Goal: Transaction & Acquisition: Purchase product/service

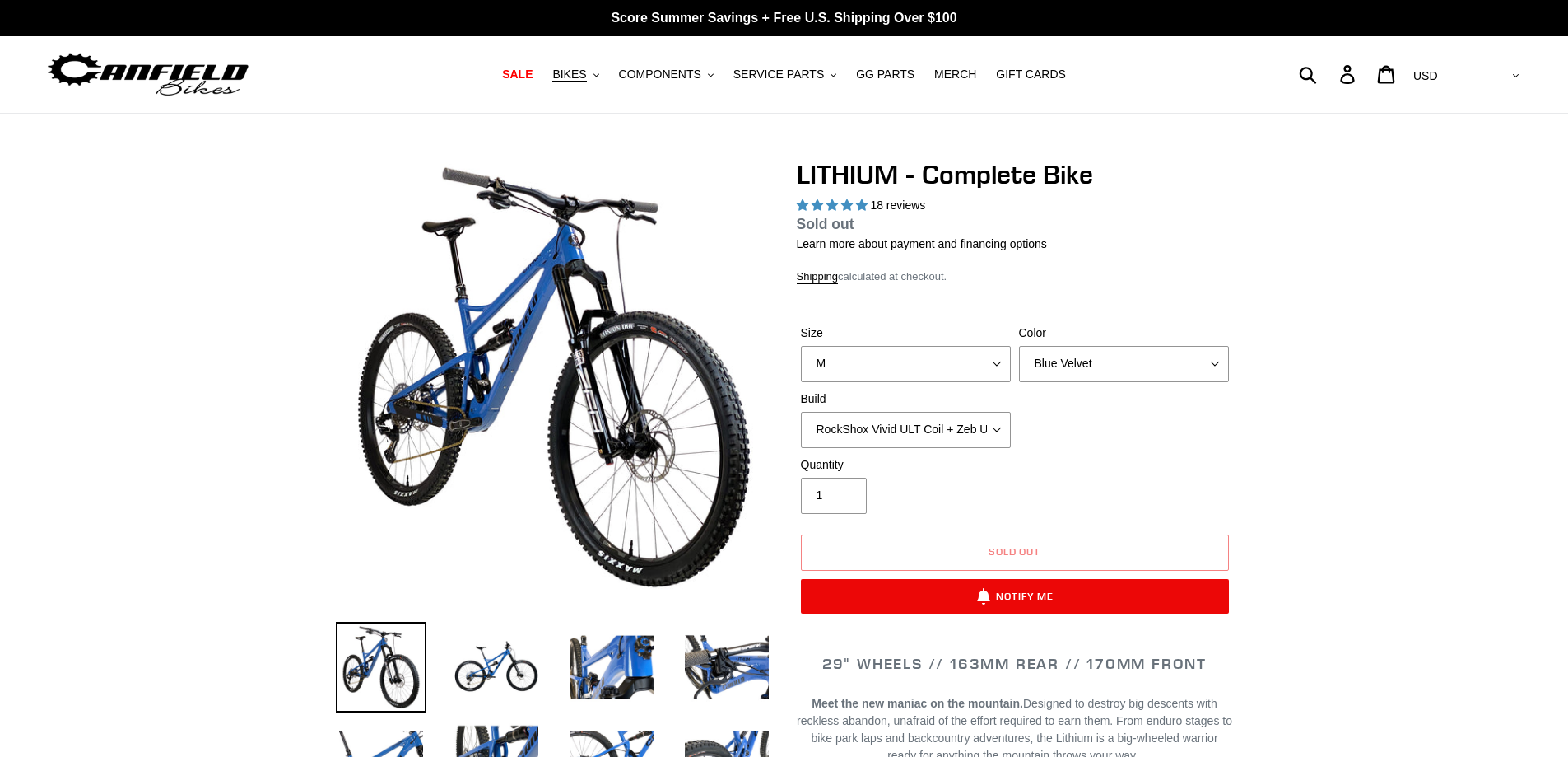
select select "highest-rating"
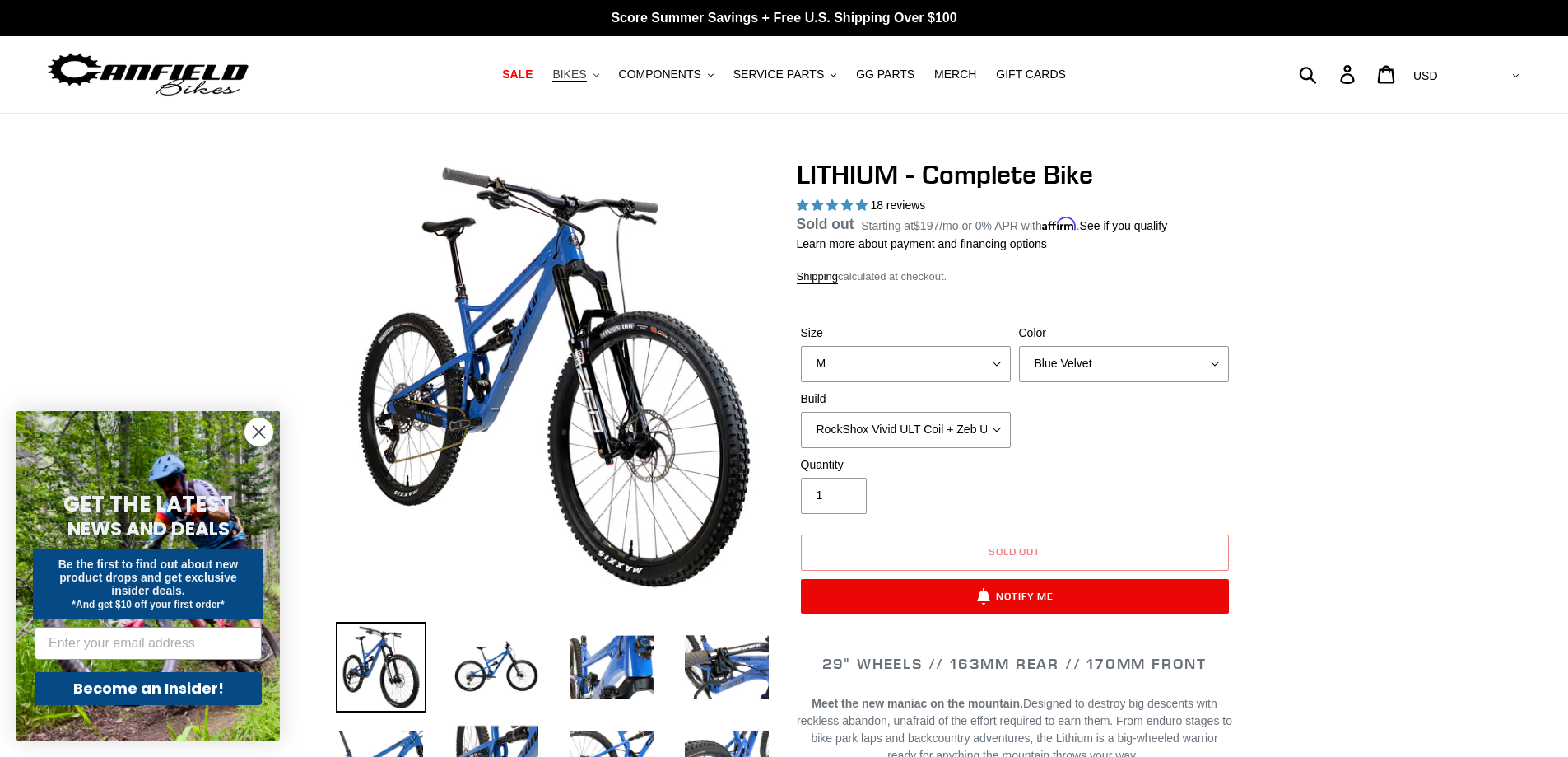
click at [586, 74] on span "BIKES" at bounding box center [569, 75] width 34 height 14
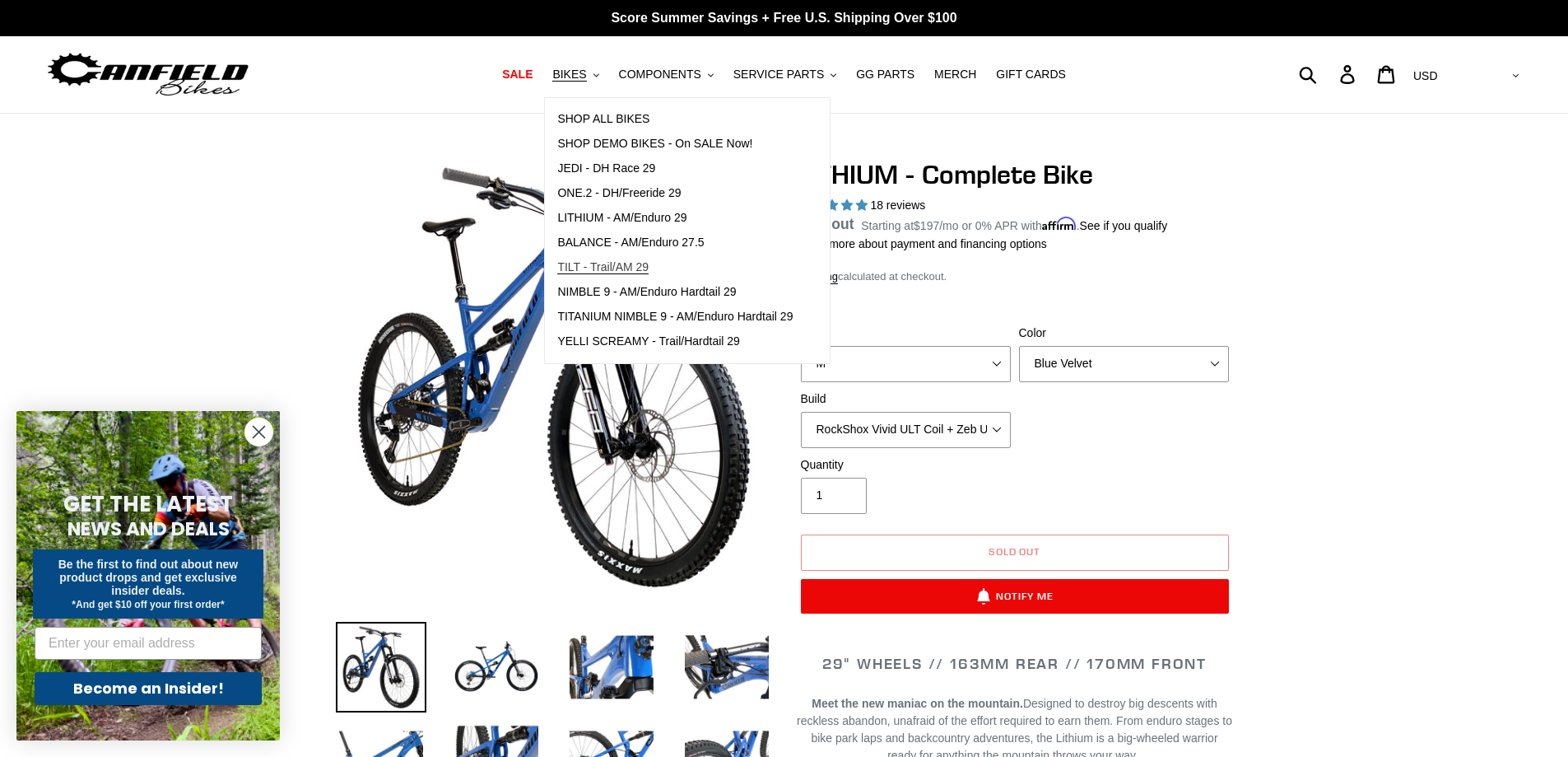
click at [635, 262] on span "TILT - Trail/AM 29" at bounding box center [603, 267] width 92 height 14
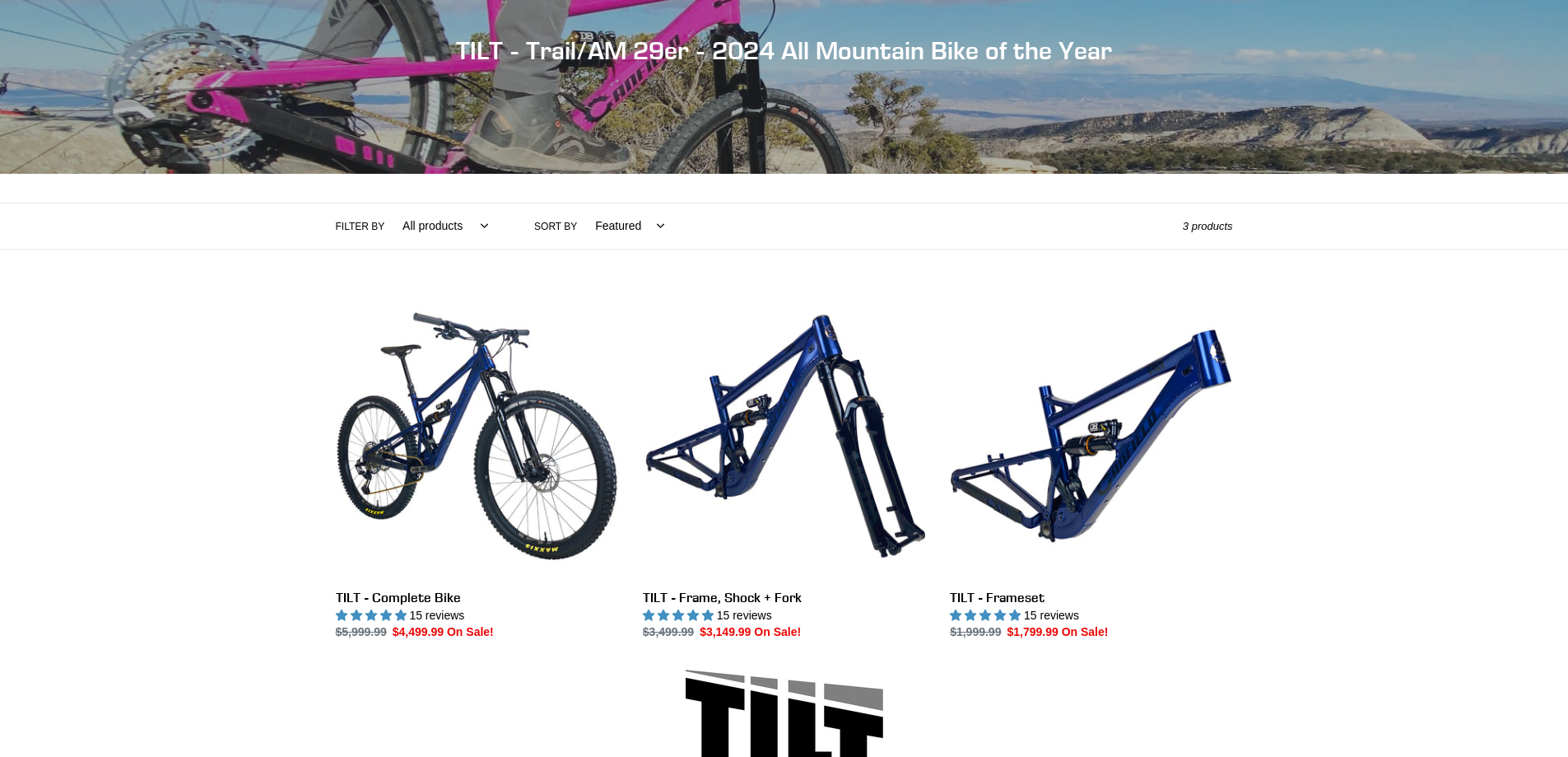
scroll to position [247, 0]
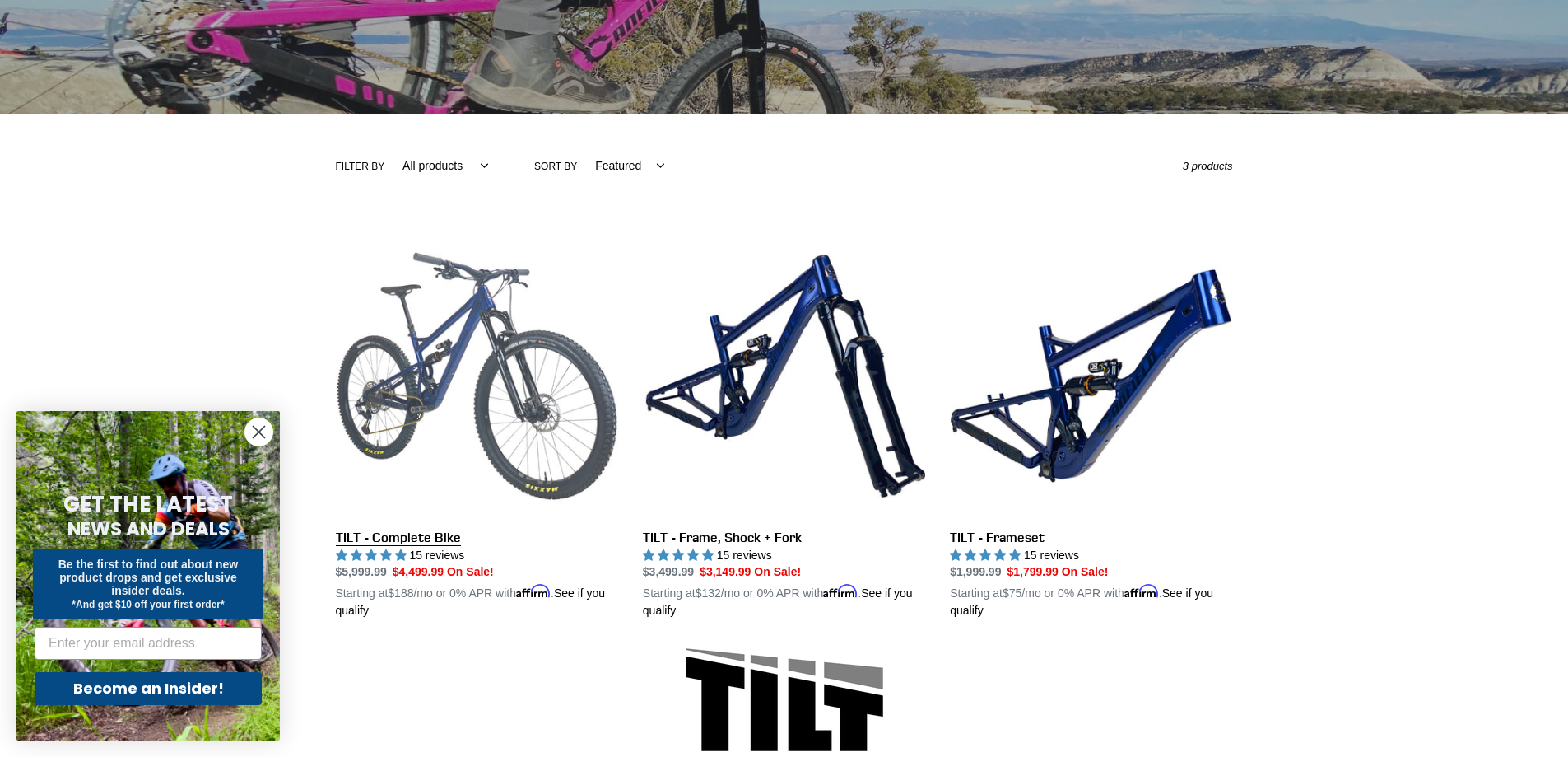
click at [494, 317] on link "TILT - Complete Bike" at bounding box center [477, 427] width 283 height 385
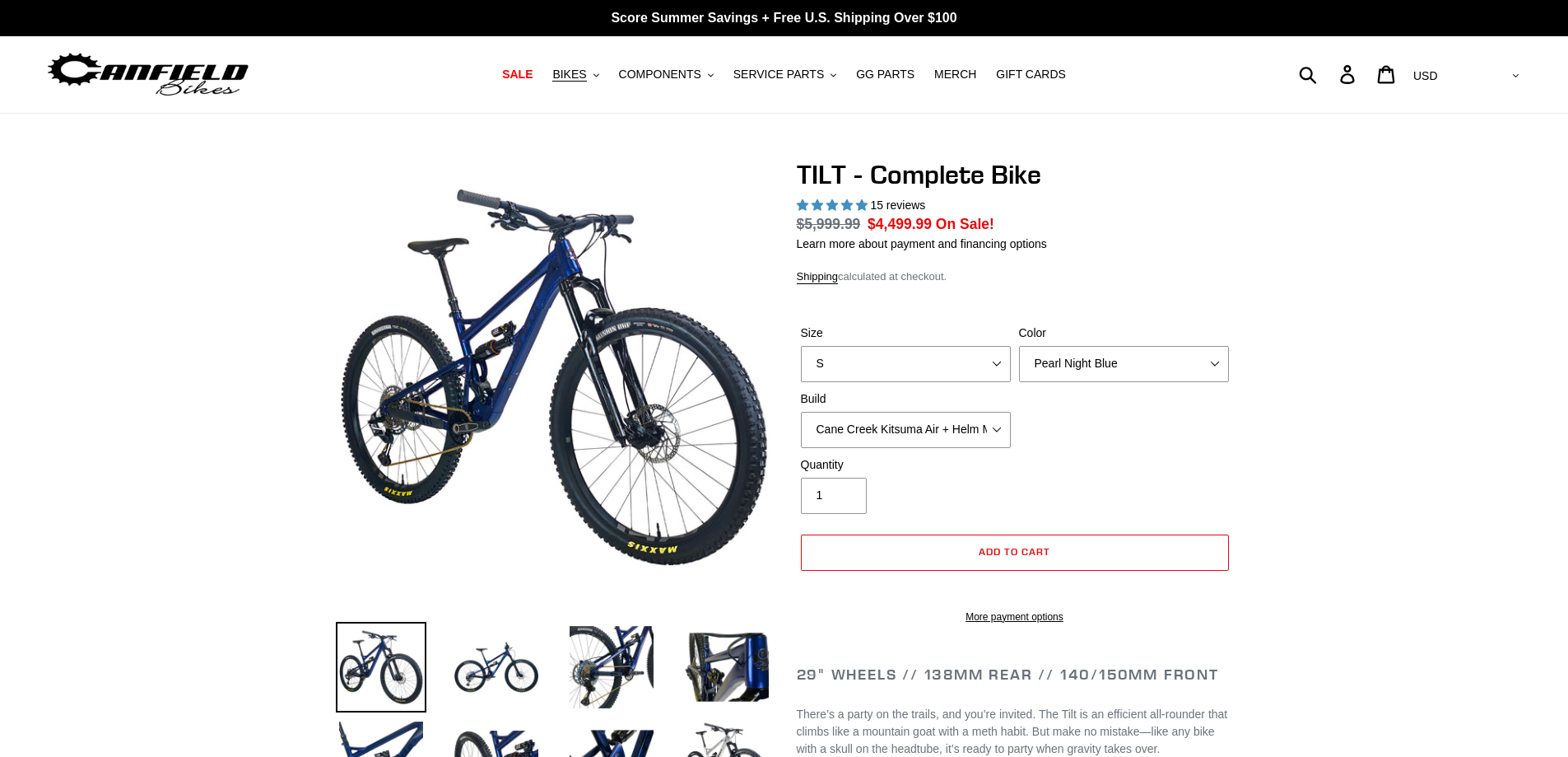
select select "highest-rating"
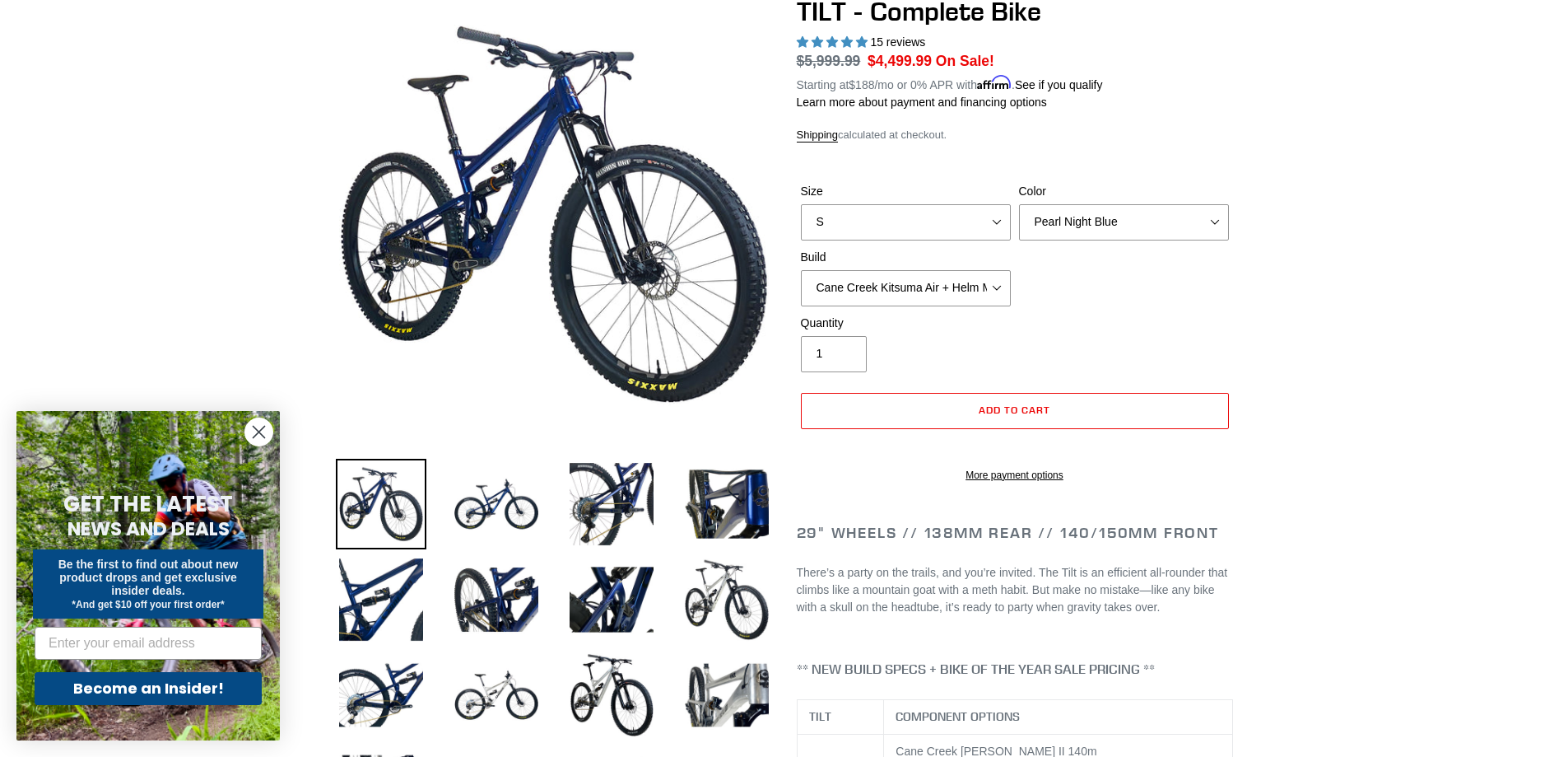
scroll to position [411, 0]
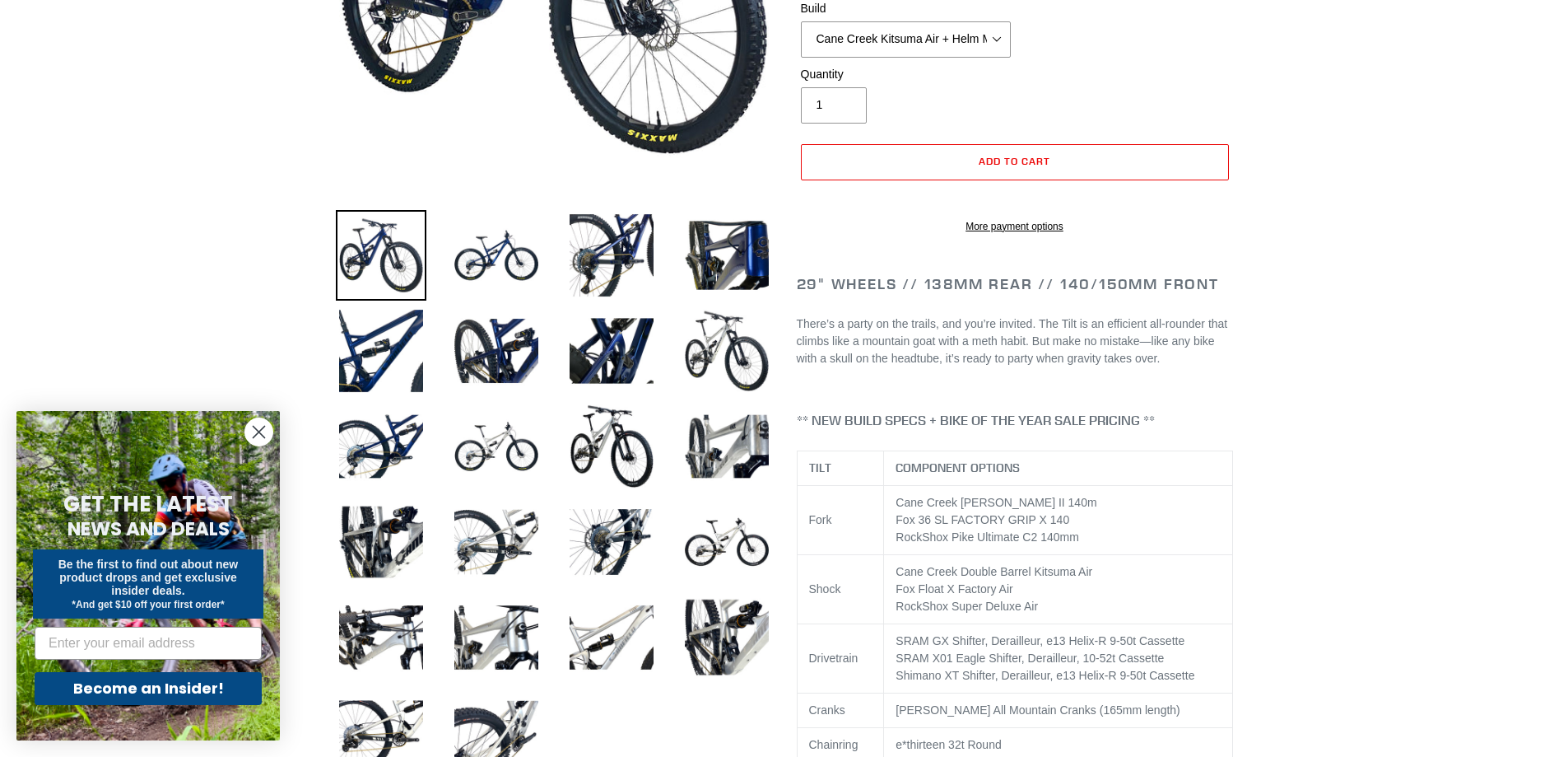
click at [259, 434] on circle "Close dialog" at bounding box center [258, 431] width 27 height 27
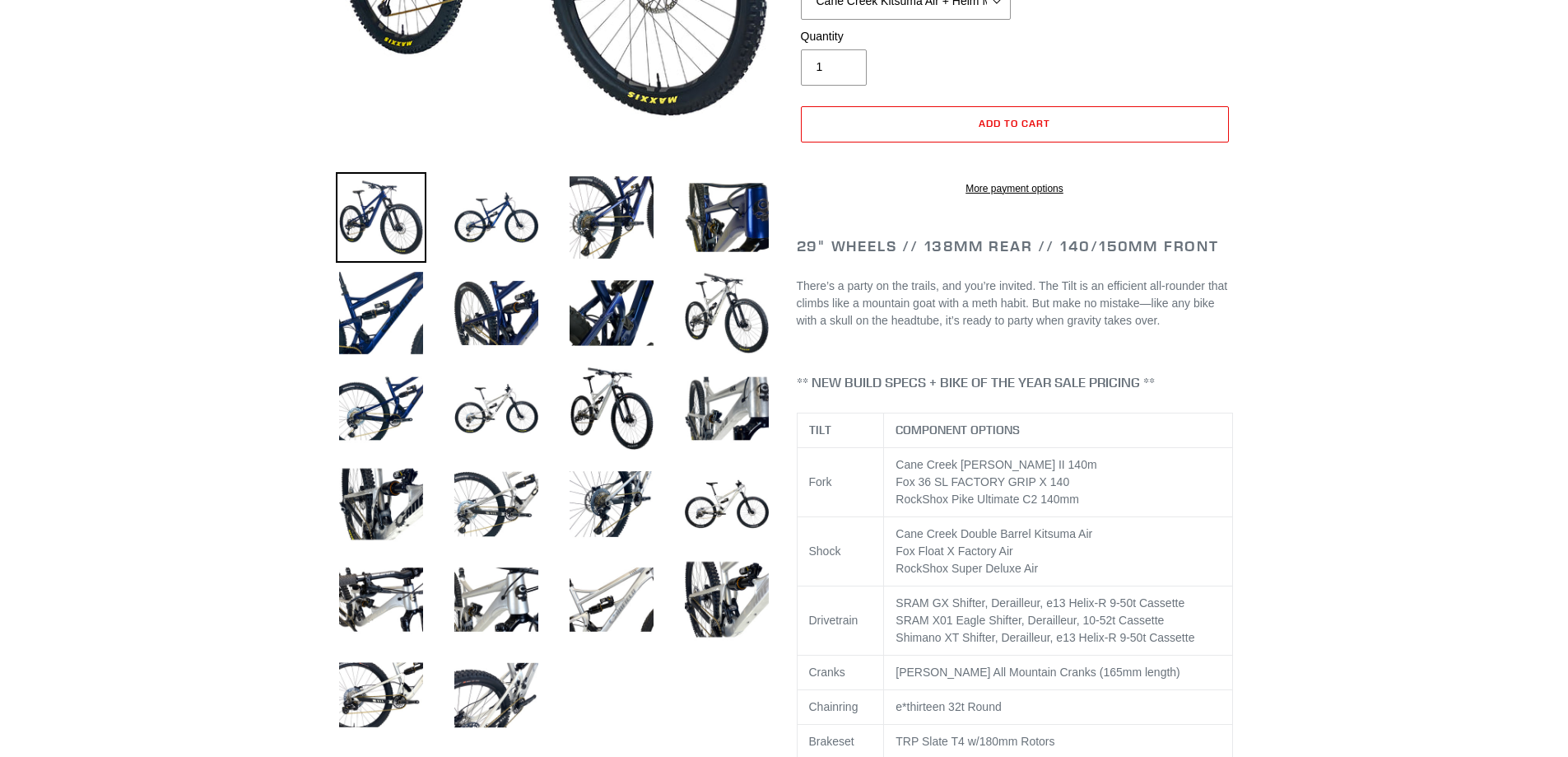
scroll to position [0, 0]
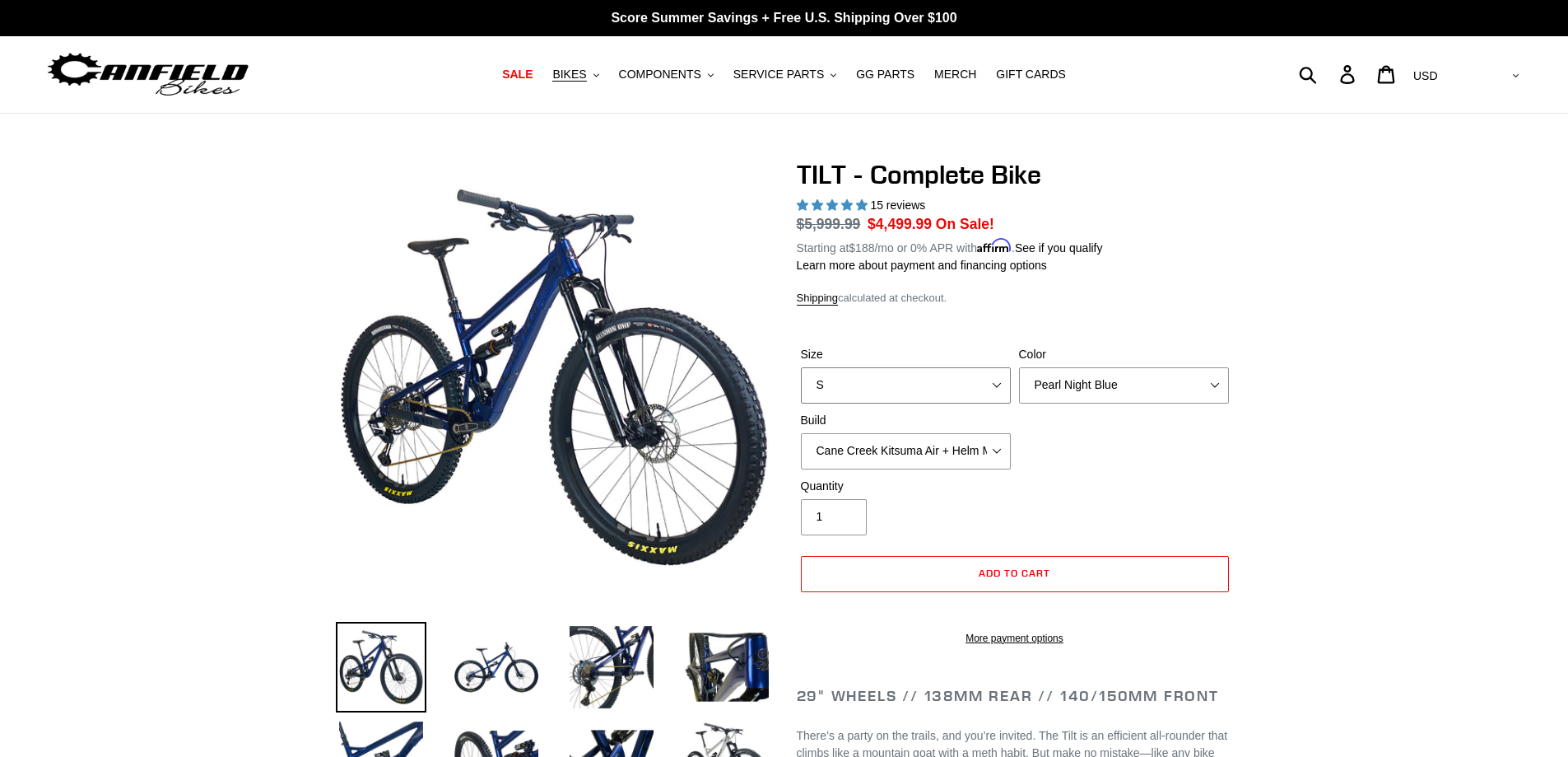
click at [995, 381] on select "S M L" at bounding box center [905, 385] width 210 height 36
select select "M"
click at [800, 368] on select "S M L" at bounding box center [905, 385] width 210 height 36
click at [998, 450] on select "Cane Creek Kitsuma Air + Helm MKII 140 + SRAM GX Cane Creek Kitsuma Air + Helm …" at bounding box center [905, 451] width 210 height 36
click at [800, 433] on select "Cane Creek Kitsuma Air + Helm MKII 140 + SRAM GX Cane Creek Kitsuma Air + Helm …" at bounding box center [905, 451] width 210 height 36
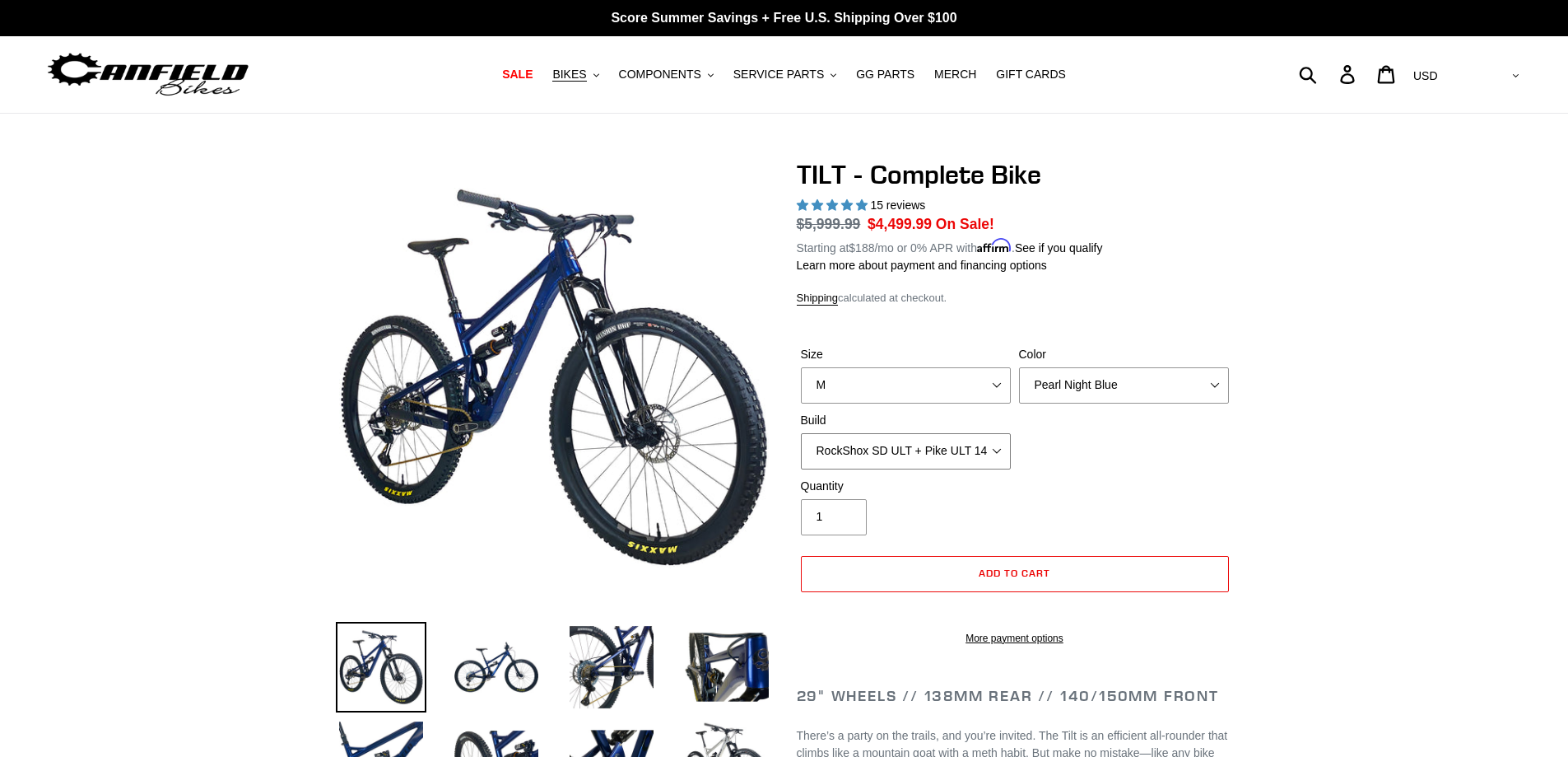
click at [1001, 441] on select "Cane Creek Kitsuma Air + Helm MKII 140 + SRAM GX Cane Creek Kitsuma Air + Helm …" at bounding box center [905, 451] width 210 height 36
select select "Cane Creek Kitsuma Air + Helm MKII 140 + SRAM GX"
click at [800, 433] on select "Cane Creek Kitsuma Air + Helm MKII 140 + SRAM GX Cane Creek Kitsuma Air + Helm …" at bounding box center [905, 451] width 210 height 36
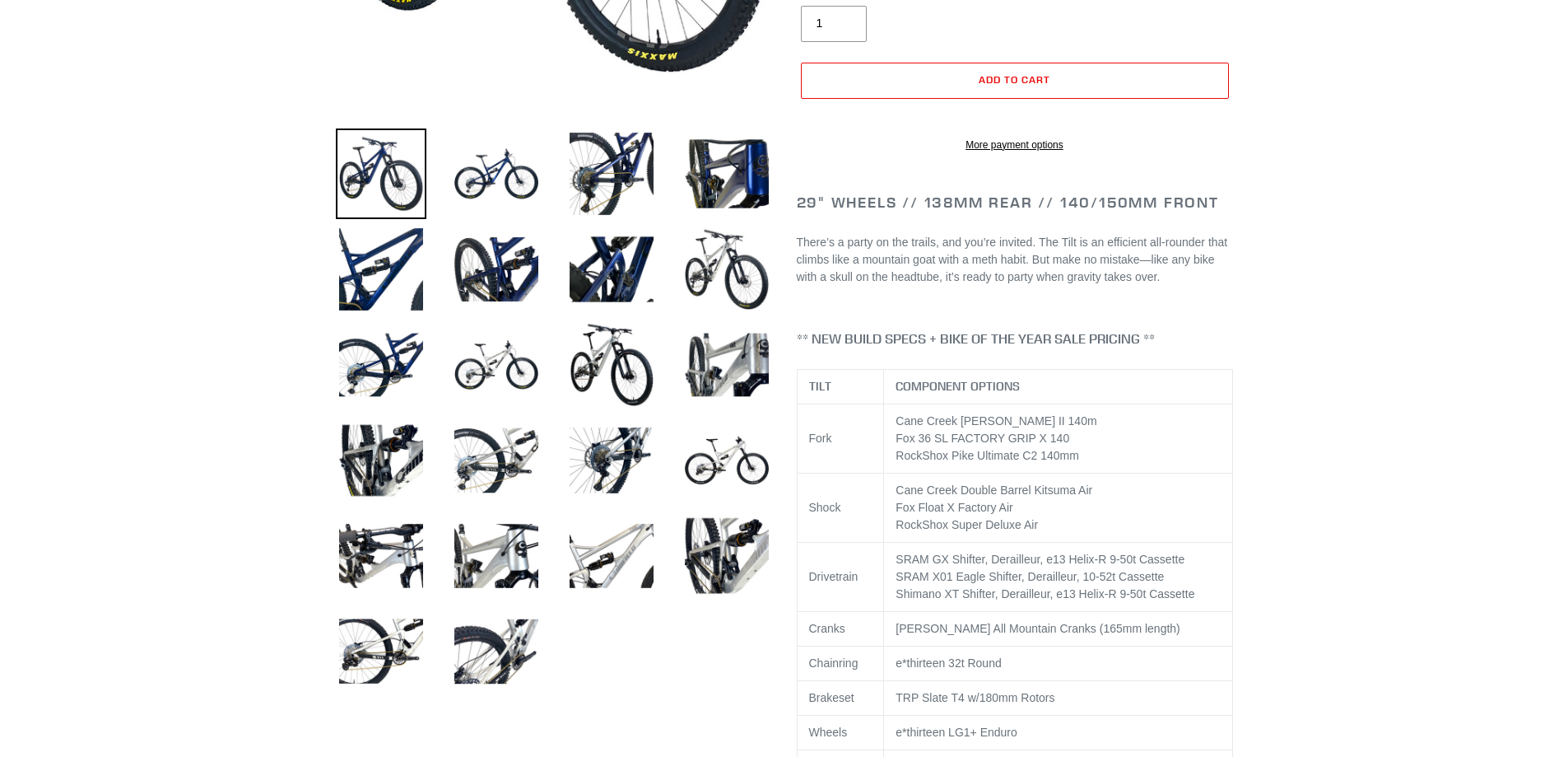
scroll to position [494, 0]
click at [511, 363] on img at bounding box center [496, 364] width 91 height 91
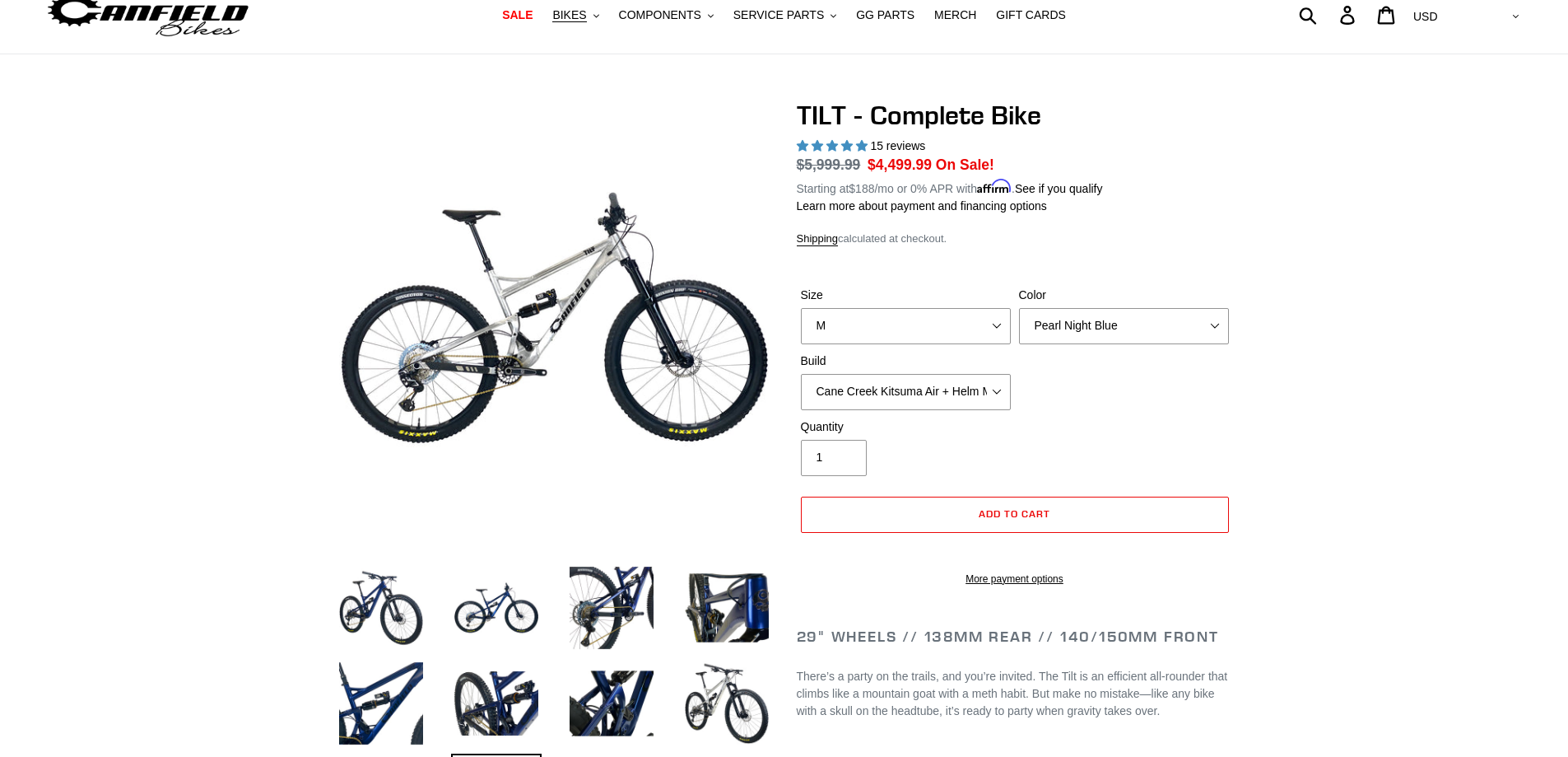
scroll to position [0, 0]
